Goal: Task Accomplishment & Management: Manage account settings

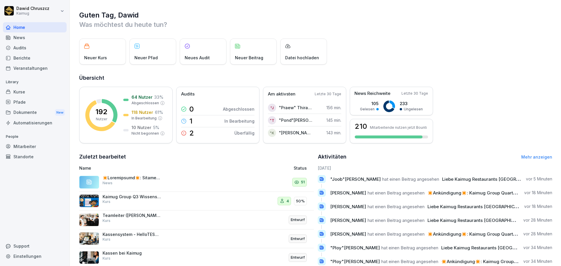
click at [28, 110] on div "Dokumente New" at bounding box center [35, 112] width 64 height 11
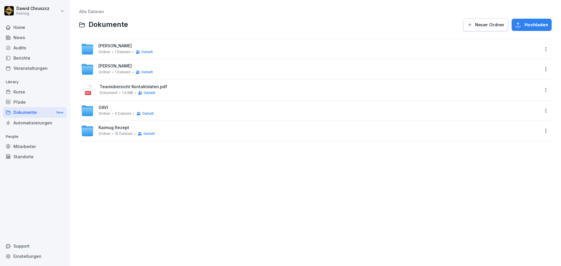
click at [541, 90] on html "[PERSON_NAME] Kaimug Home News Audits Berichte Veranstaltungen Library Kurse Pf…" at bounding box center [280, 133] width 561 height 266
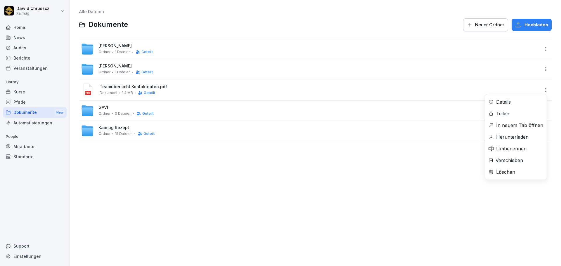
click at [516, 172] on div "Löschen" at bounding box center [516, 172] width 62 height 12
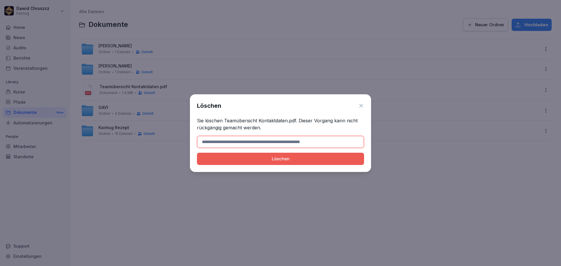
click at [360, 108] on icon at bounding box center [361, 106] width 6 height 6
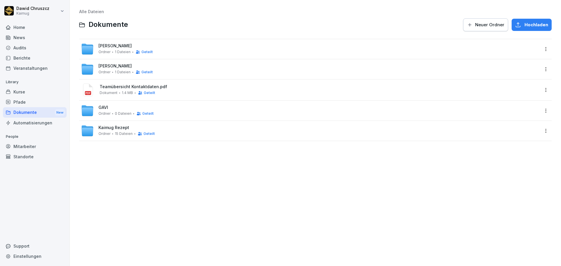
drag, startPoint x: 164, startPoint y: 87, endPoint x: 132, endPoint y: 86, distance: 31.9
click at [132, 86] on span "Teamübersicht Kontaktdaten.pdf" at bounding box center [320, 86] width 440 height 5
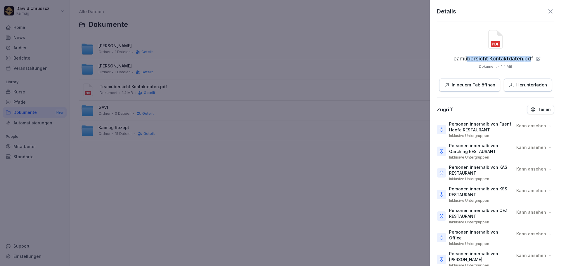
drag, startPoint x: 530, startPoint y: 58, endPoint x: 473, endPoint y: 58, distance: 56.4
click at [466, 56] on p "Teamübersicht Kontaktdaten.pdf" at bounding box center [491, 59] width 83 height 6
drag, startPoint x: 530, startPoint y: 57, endPoint x: 448, endPoint y: 58, distance: 81.2
click at [450, 58] on div "Teamübersicht Kontaktdaten.pdf" at bounding box center [495, 59] width 91 height 6
copy p "Teamübersicht Kontaktdaten.pdf"
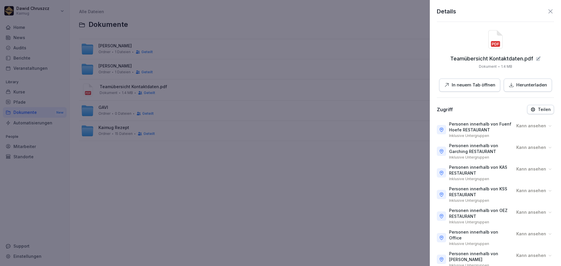
click at [547, 12] on icon at bounding box center [550, 11] width 7 height 7
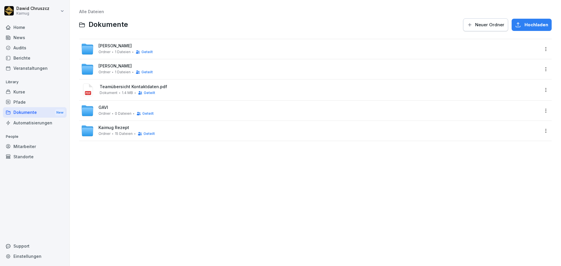
click at [541, 88] on html "[PERSON_NAME] Kaimug Home News Audits Berichte Veranstaltungen Library Kurse Pf…" at bounding box center [280, 133] width 561 height 266
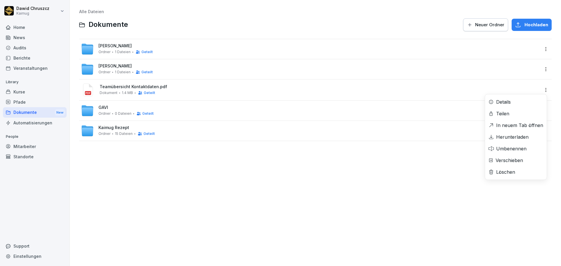
click at [509, 170] on div "Löschen" at bounding box center [505, 172] width 19 height 7
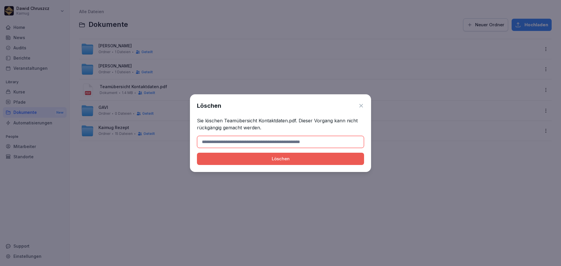
click at [221, 139] on input at bounding box center [280, 142] width 167 height 12
type input "**********"
click at [260, 159] on div "Löschen" at bounding box center [281, 159] width 158 height 6
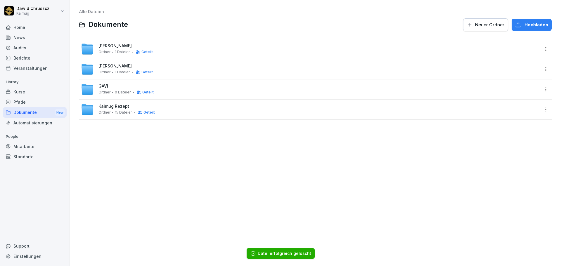
drag, startPoint x: 207, startPoint y: 158, endPoint x: 207, endPoint y: 148, distance: 9.6
click at [207, 158] on div "Alle Dateien Dokumente Neuer Ordner Hochladen Sushi [PERSON_NAME] 1 Dateien Get…" at bounding box center [315, 132] width 482 height 257
